Goal: Task Accomplishment & Management: Manage account settings

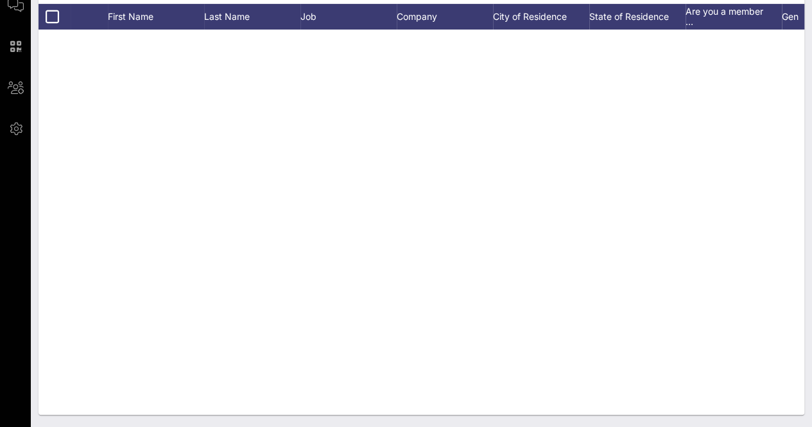
scroll to position [2573, 0]
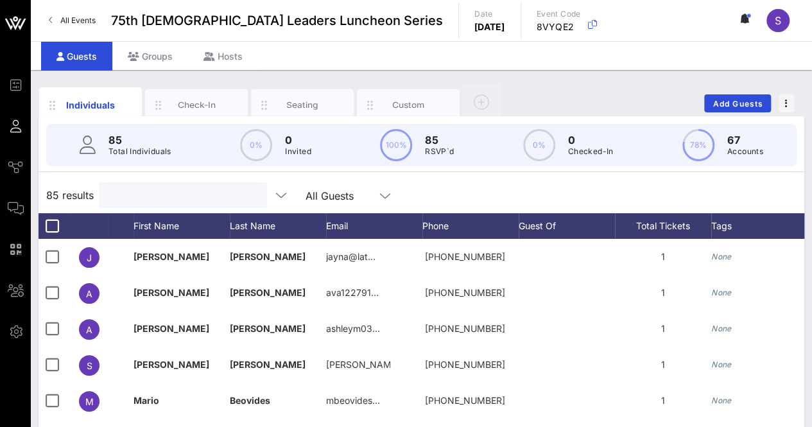
click at [191, 203] on div at bounding box center [182, 195] width 150 height 26
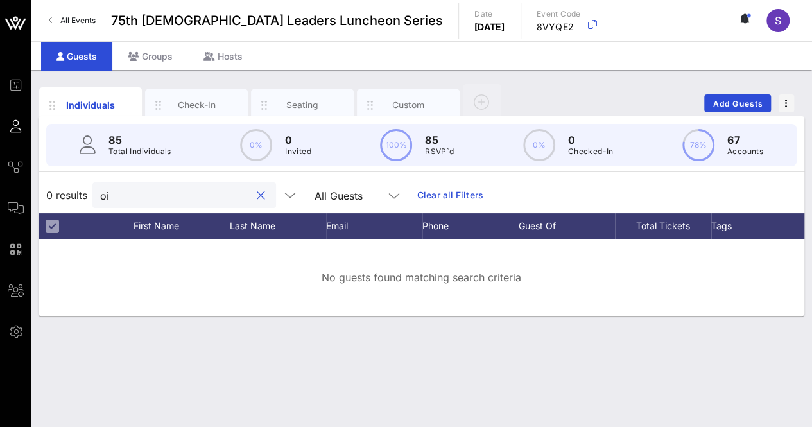
type input "o"
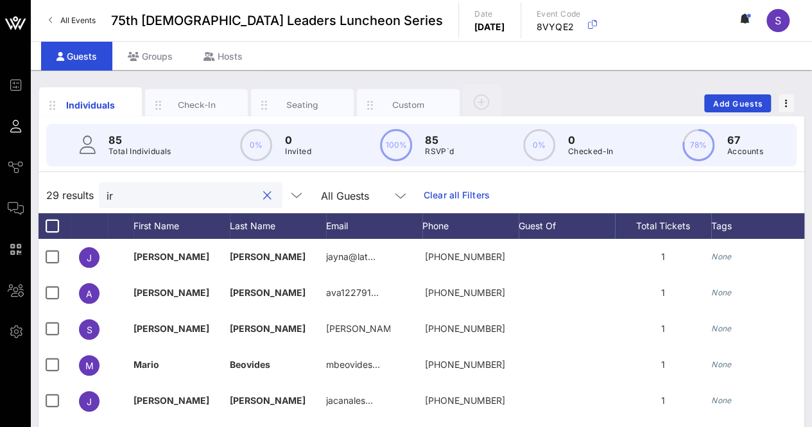
type input "i"
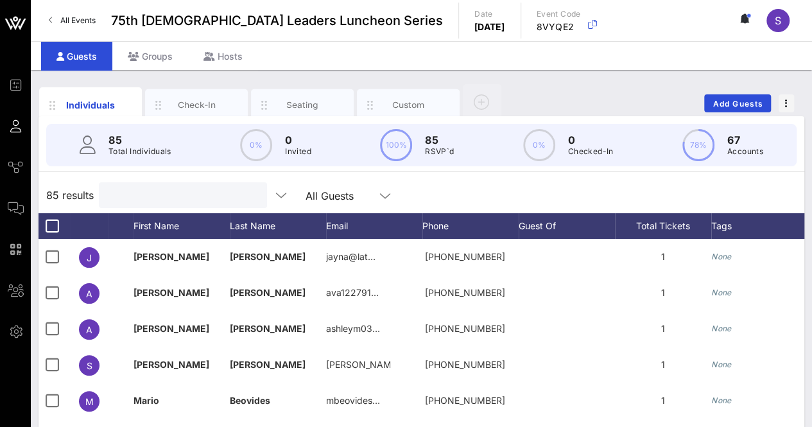
click at [468, 204] on div "85 results All Guests" at bounding box center [422, 195] width 766 height 36
click at [173, 192] on input "Search" at bounding box center [182, 195] width 150 height 17
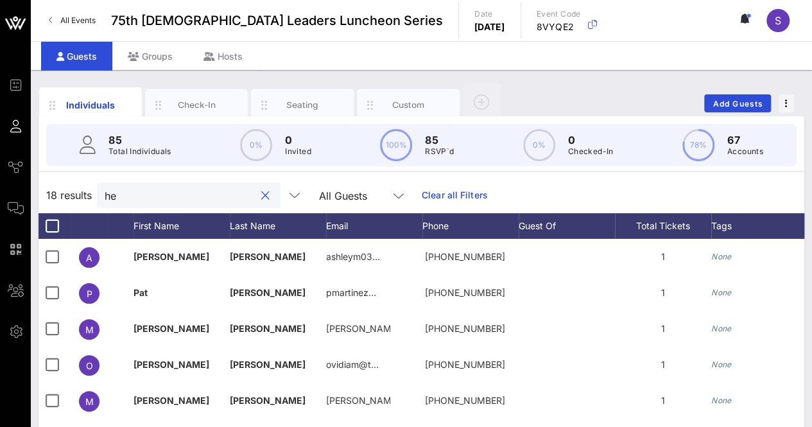
type input "h"
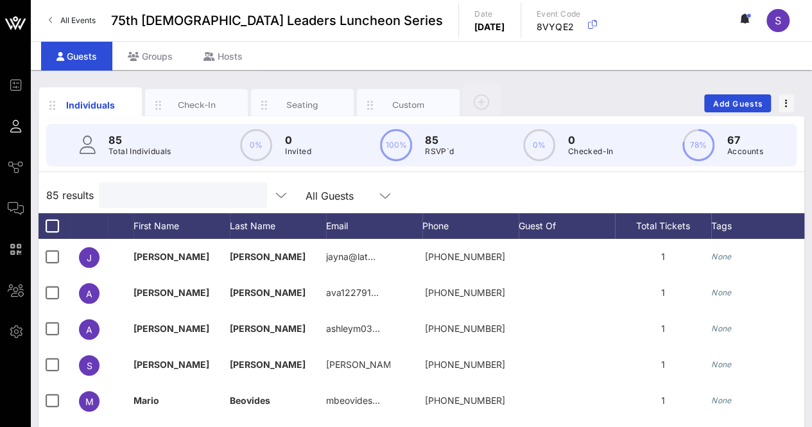
click at [501, 186] on div "85 results All Guests" at bounding box center [422, 195] width 766 height 36
click at [147, 202] on input "text" at bounding box center [182, 195] width 150 height 17
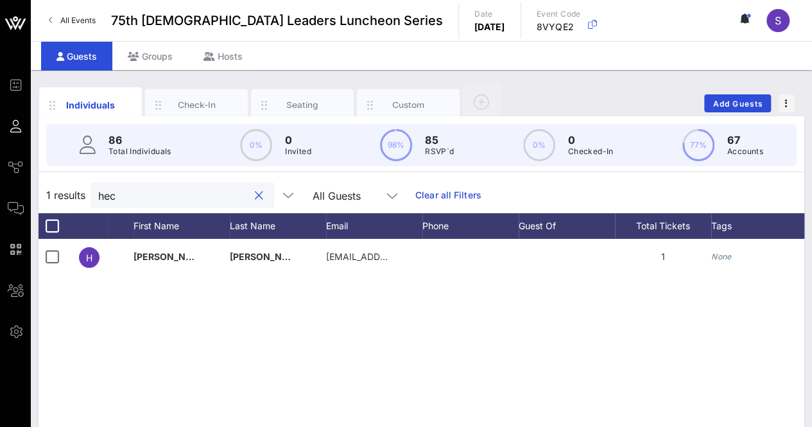
type input "hect"
click at [255, 197] on button "clear icon" at bounding box center [259, 195] width 8 height 13
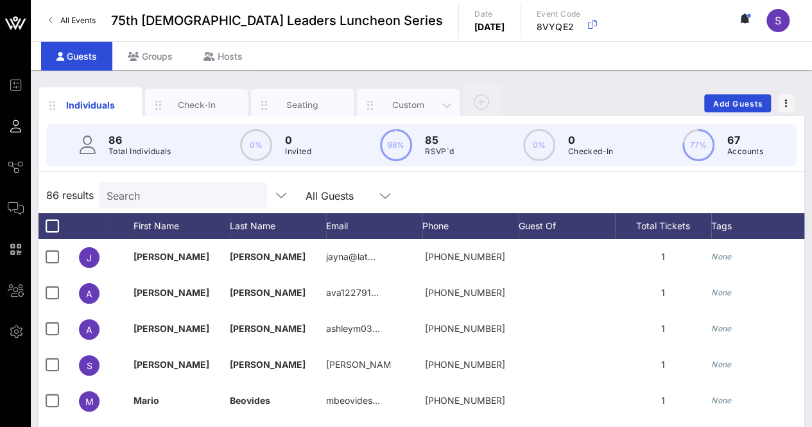
click at [419, 99] on div "Custom" at bounding box center [408, 105] width 57 height 12
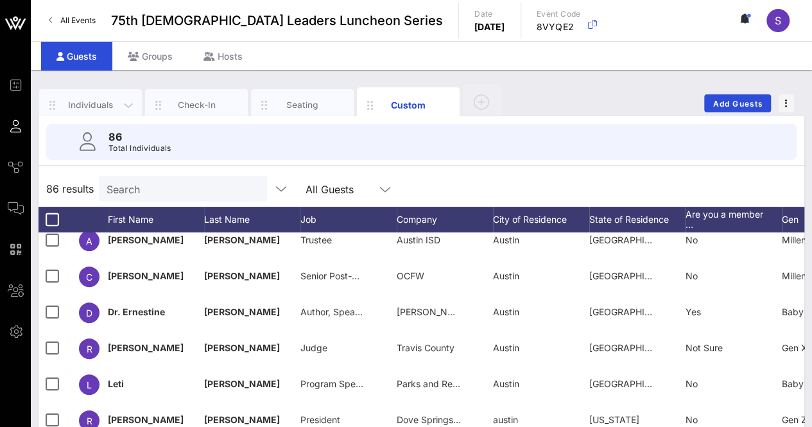
drag, startPoint x: 92, startPoint y: 105, endPoint x: 114, endPoint y: 112, distance: 23.6
click at [92, 105] on div "Individuals" at bounding box center [90, 105] width 57 height 12
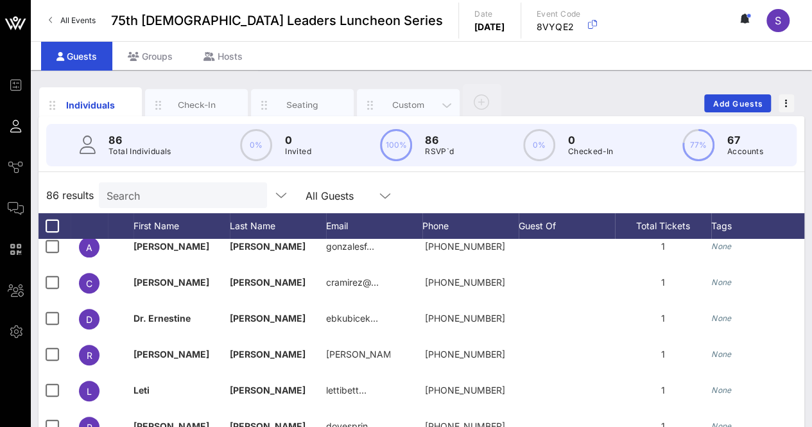
click at [416, 91] on div "Custom" at bounding box center [408, 105] width 103 height 32
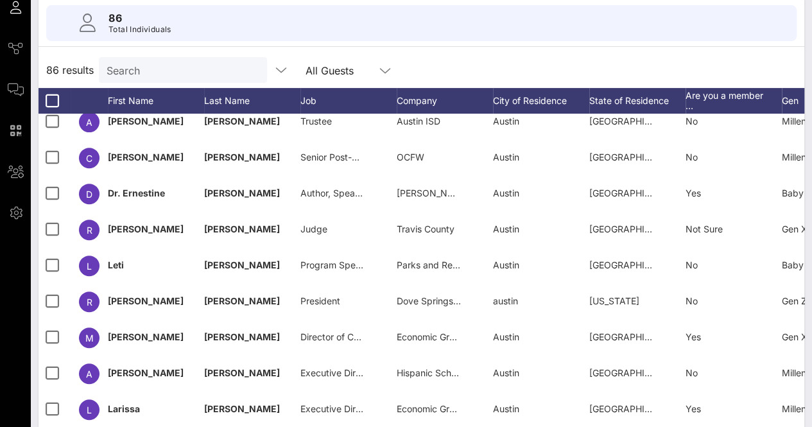
scroll to position [203, 0]
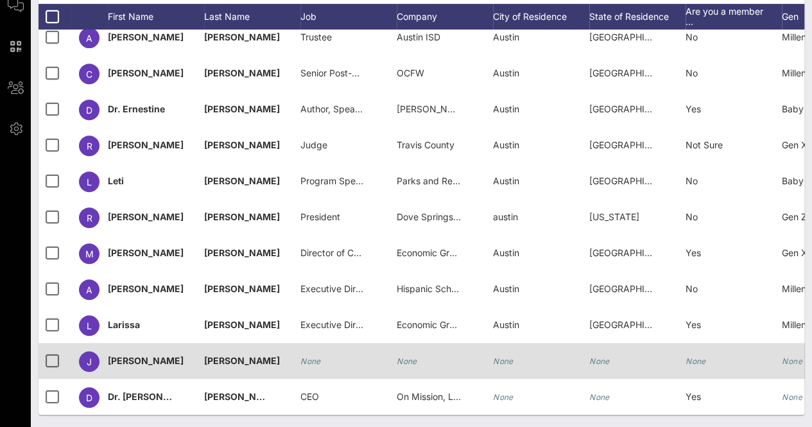
click at [403, 356] on icon "None" at bounding box center [407, 361] width 21 height 10
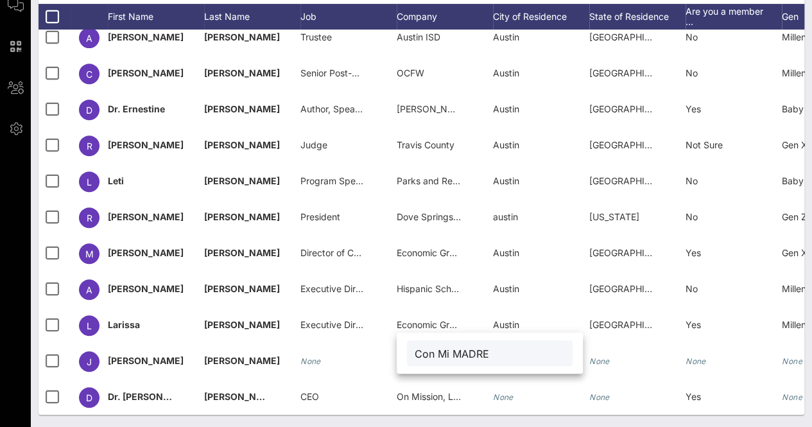
drag, startPoint x: 413, startPoint y: 352, endPoint x: 494, endPoint y: 358, distance: 81.1
click at [415, 352] on div "Con Mi MADRE" at bounding box center [490, 353] width 166 height 26
click at [417, 352] on input "Con Mi MADRE" at bounding box center [490, 353] width 150 height 17
type input "Con Mi MADRE"
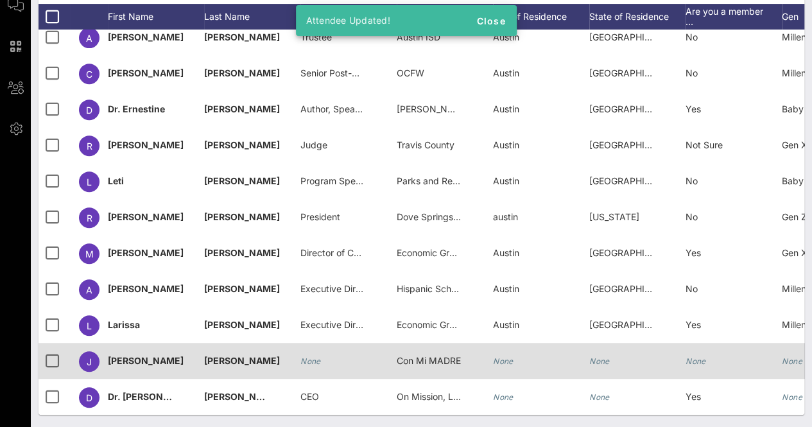
click at [329, 355] on div "None" at bounding box center [348, 368] width 96 height 51
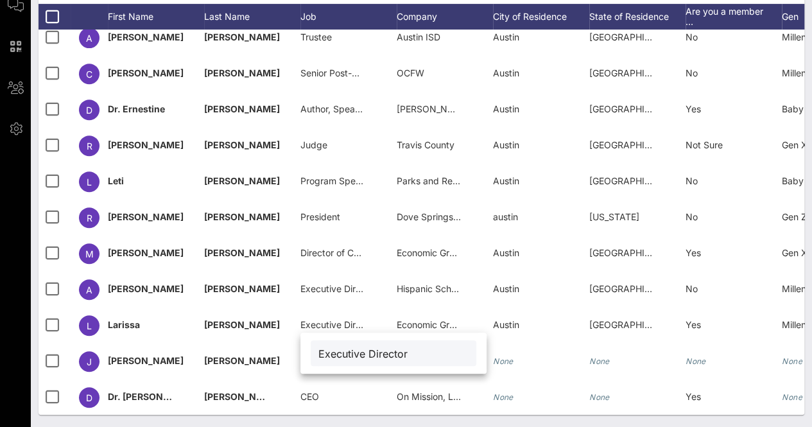
type input "Executive Director"
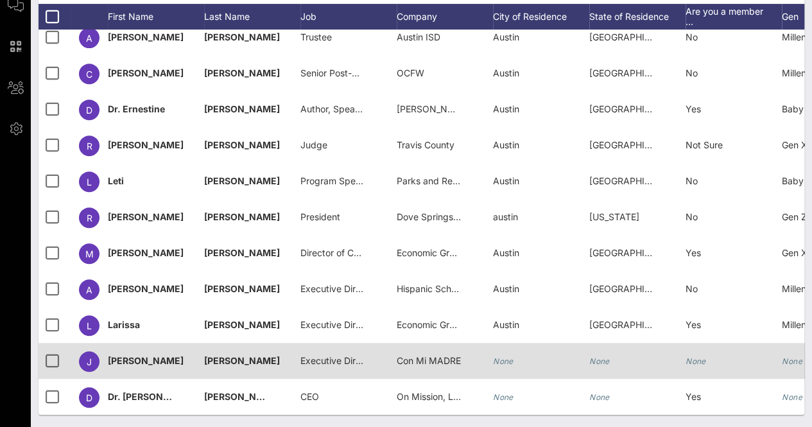
click at [501, 356] on icon "None" at bounding box center [503, 361] width 21 height 10
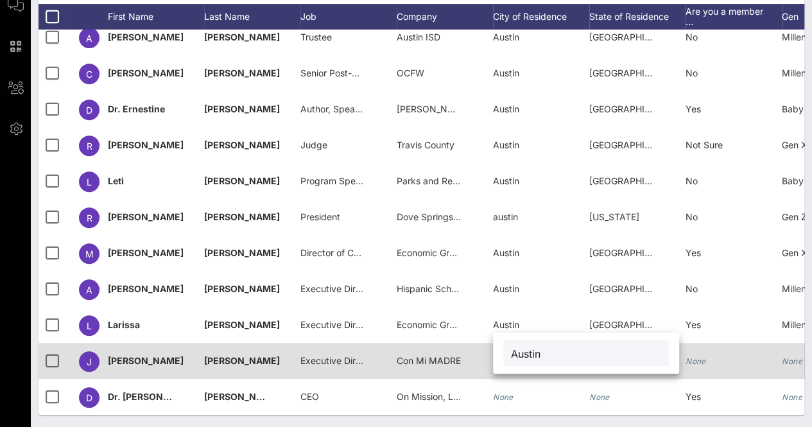
type input "Austin"
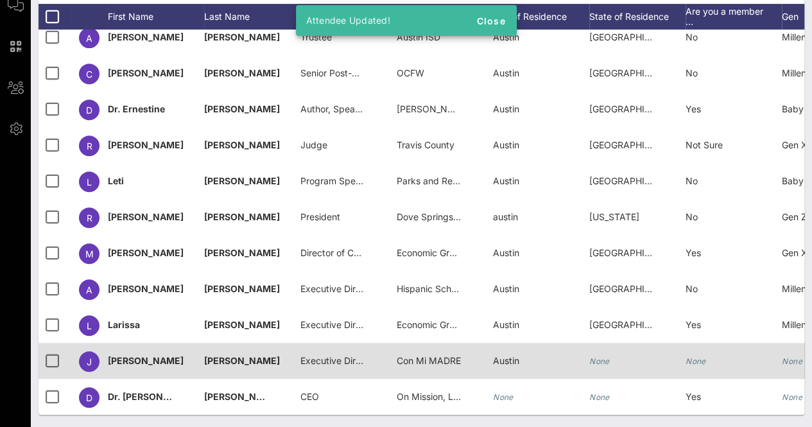
click at [600, 356] on icon "None" at bounding box center [599, 361] width 21 height 10
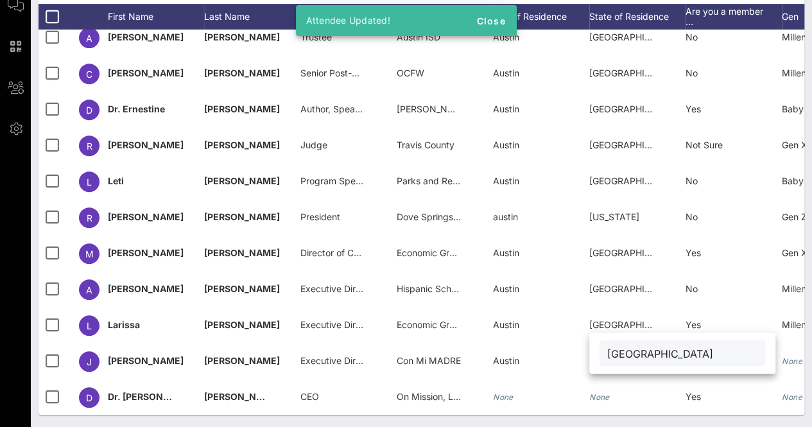
type input "TX"
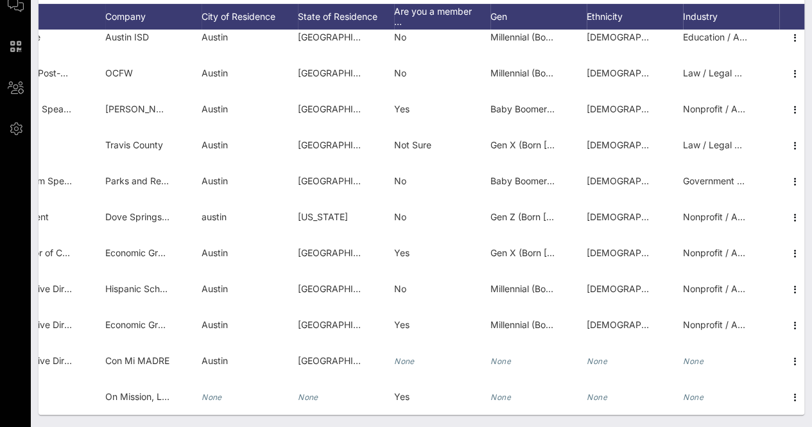
scroll to position [0, 299]
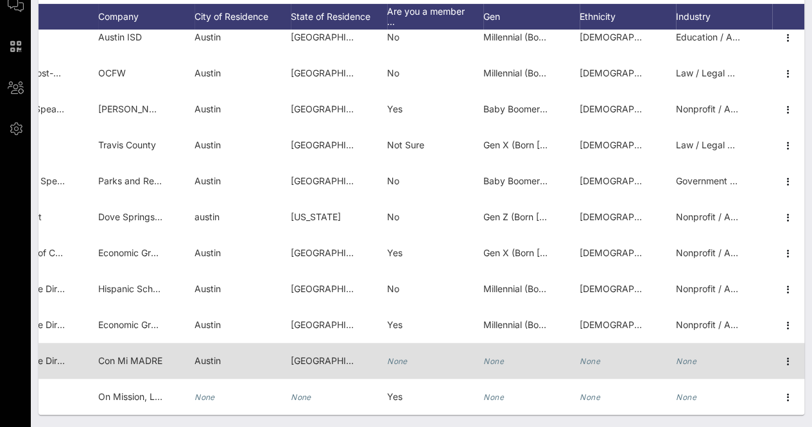
click at [588, 356] on icon "None" at bounding box center [590, 361] width 21 height 10
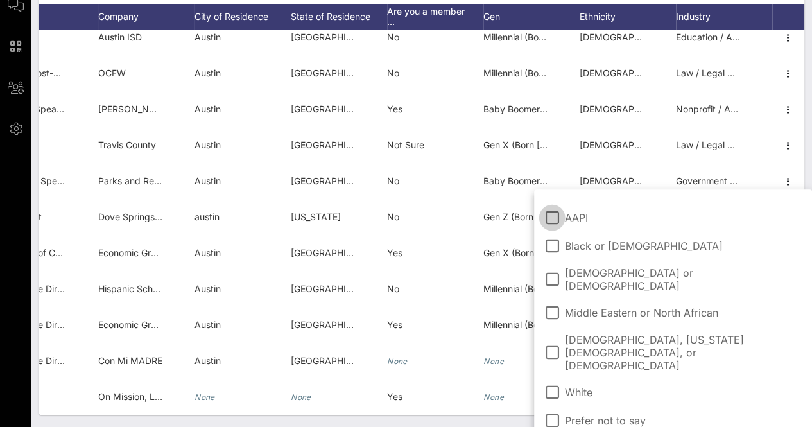
click at [628, 279] on span "Hispanic or Latino" at bounding box center [683, 279] width 237 height 26
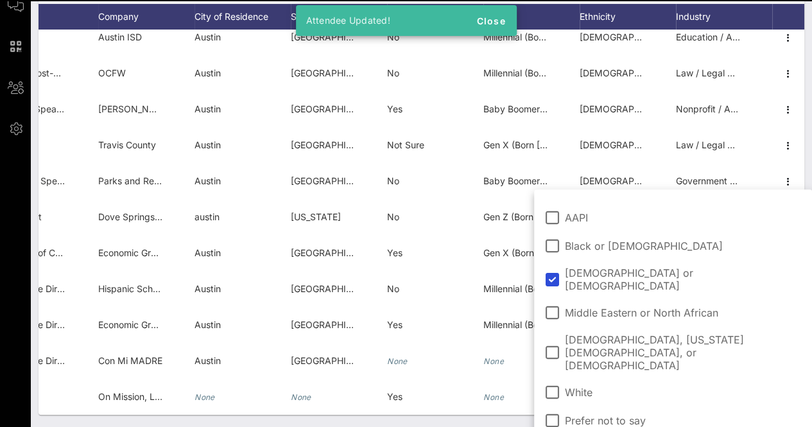
click at [435, 418] on div "Individuals Check-In Seating Custom Add Guests 86 Total Individuals 86 results …" at bounding box center [421, 147] width 781 height 560
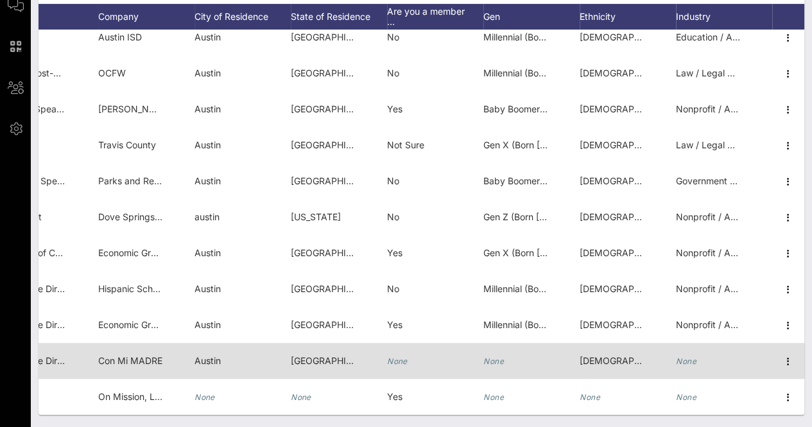
click at [687, 352] on div "None" at bounding box center [724, 368] width 96 height 51
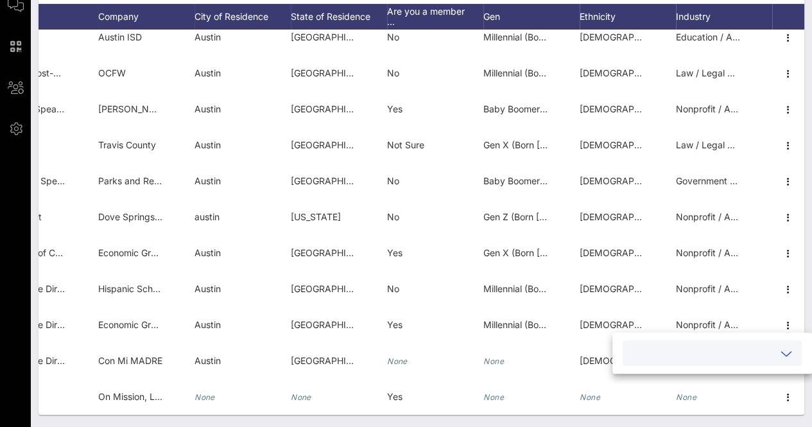
click at [732, 358] on input "text" at bounding box center [701, 353] width 143 height 17
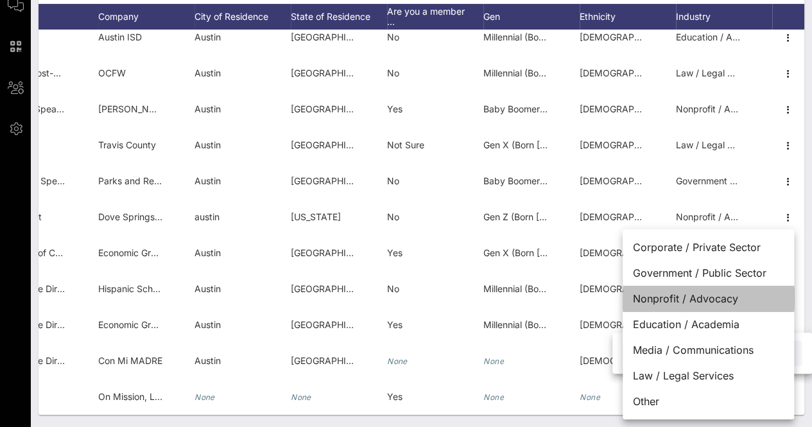
click at [674, 304] on div "Nonprofit / Advocacy" at bounding box center [708, 299] width 171 height 26
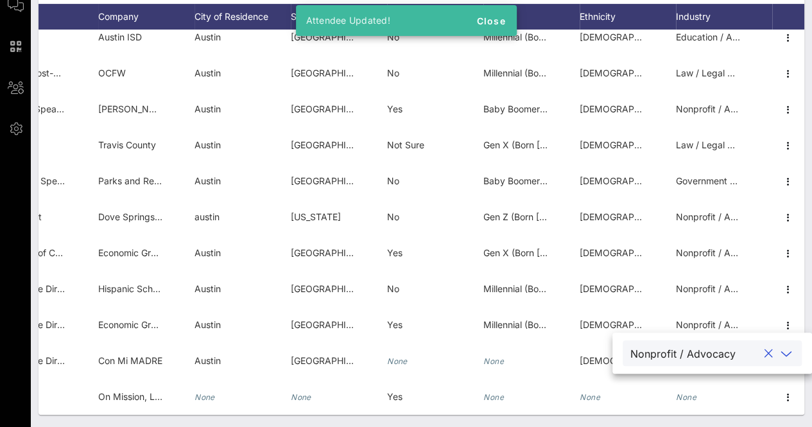
click at [668, 421] on div "Individuals Check-In Seating Custom Add Guests 86 Total Individuals 86 results …" at bounding box center [421, 147] width 781 height 560
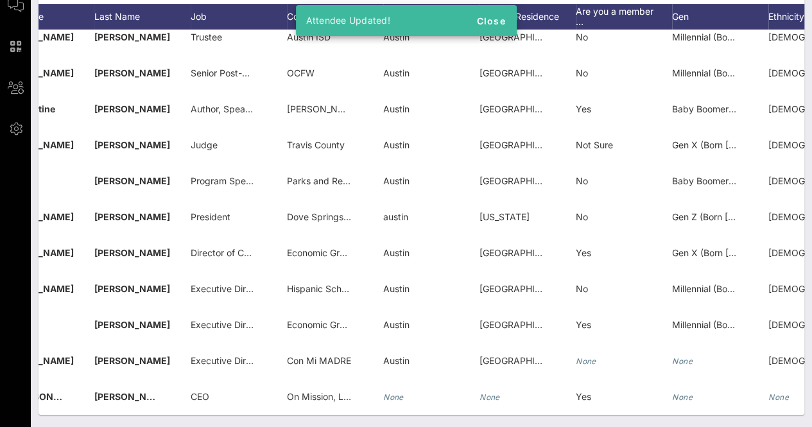
scroll to position [0, 0]
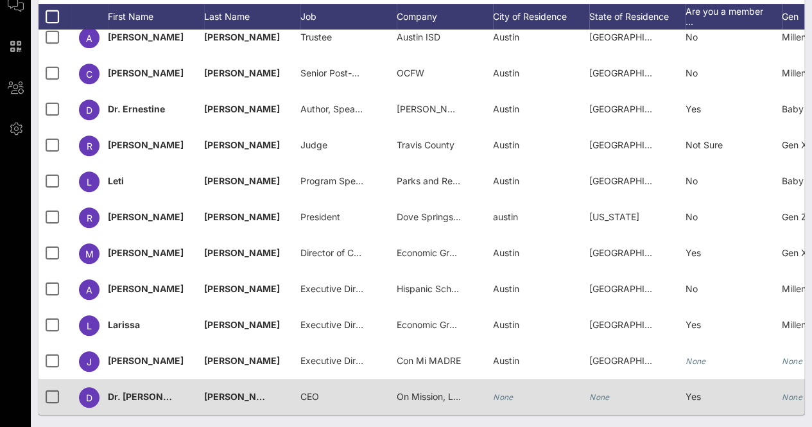
click at [241, 391] on span "Balderramos Robinson" at bounding box center [280, 396] width 153 height 11
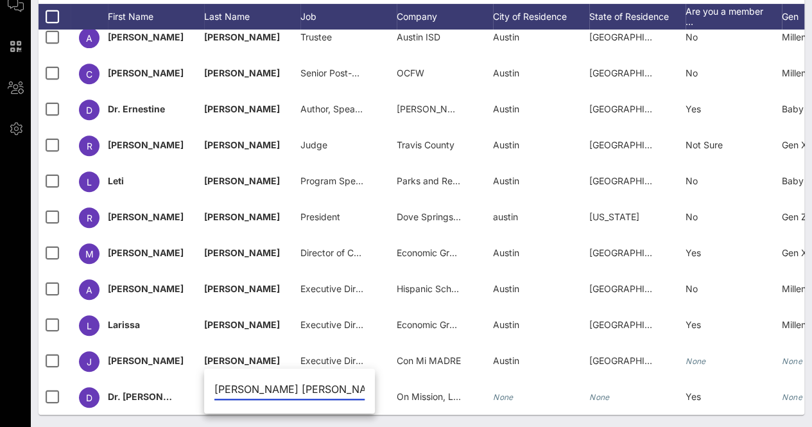
click at [411, 415] on div "Individuals Check-In Seating Custom Add Guests 86 Total Individuals 86 results …" at bounding box center [421, 147] width 781 height 560
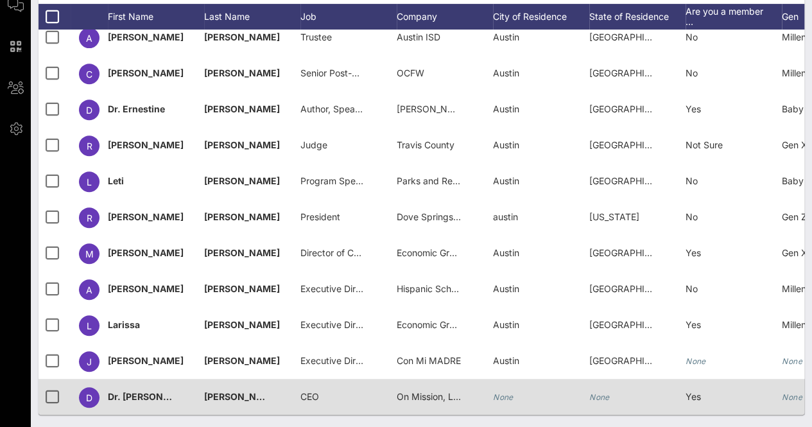
click at [242, 391] on span "Balderramos Robinson" at bounding box center [280, 396] width 153 height 11
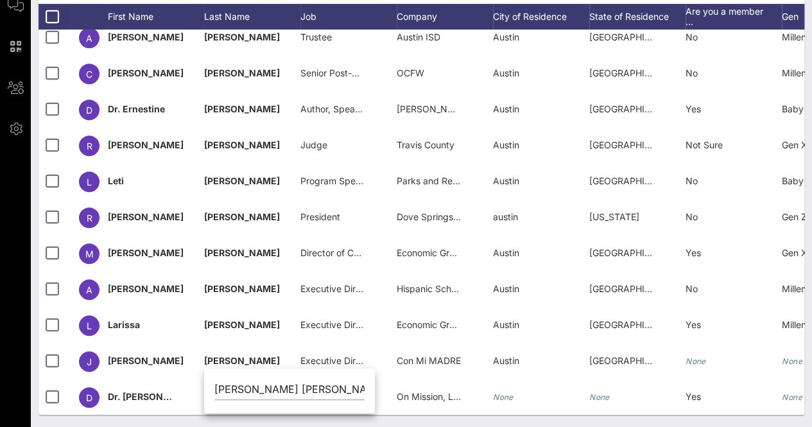
click at [253, 426] on div "Individuals Check-In Seating Custom Add Guests 86 Total Individuals 86 results …" at bounding box center [421, 147] width 781 height 560
